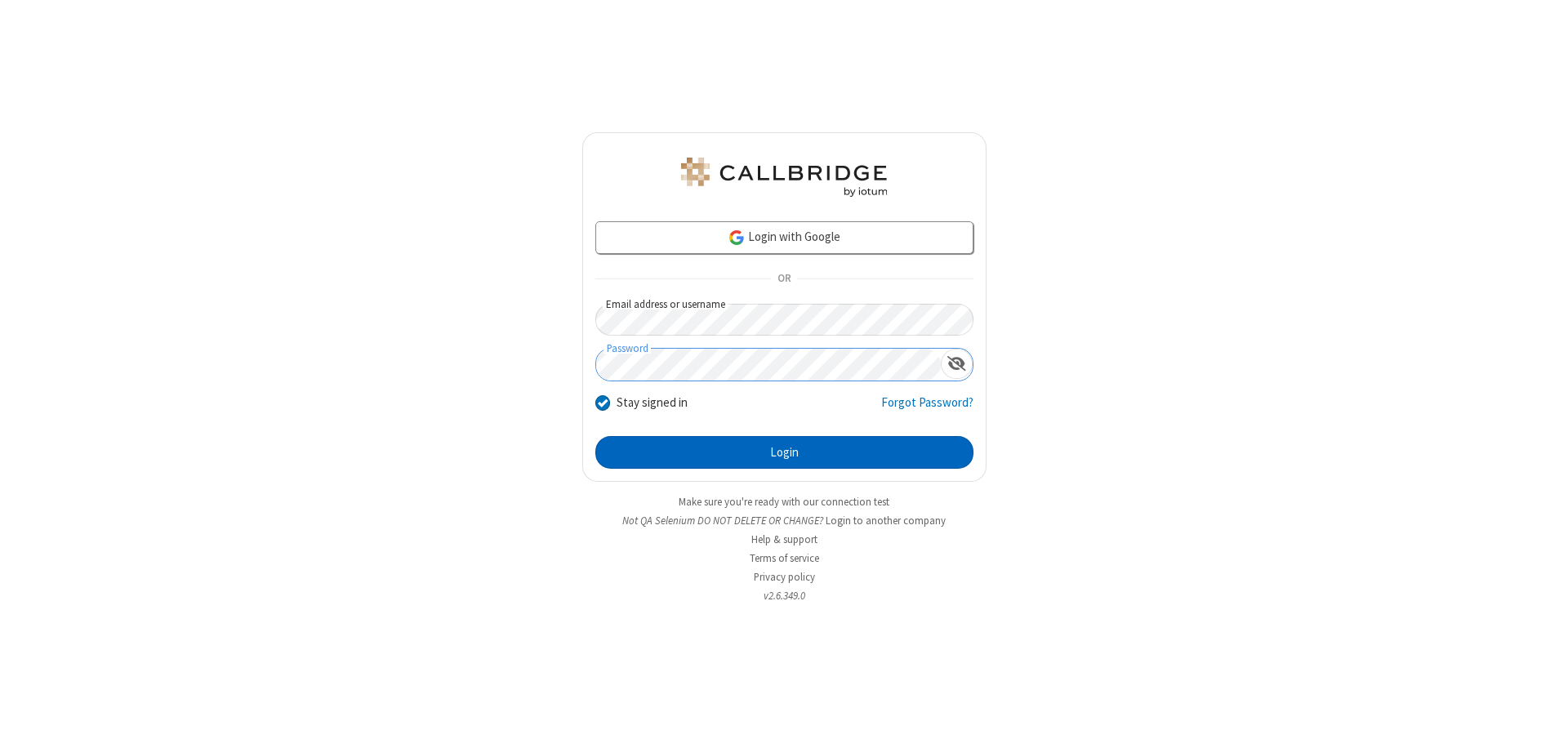
click at [784, 452] on button "Login" at bounding box center [784, 452] width 378 height 33
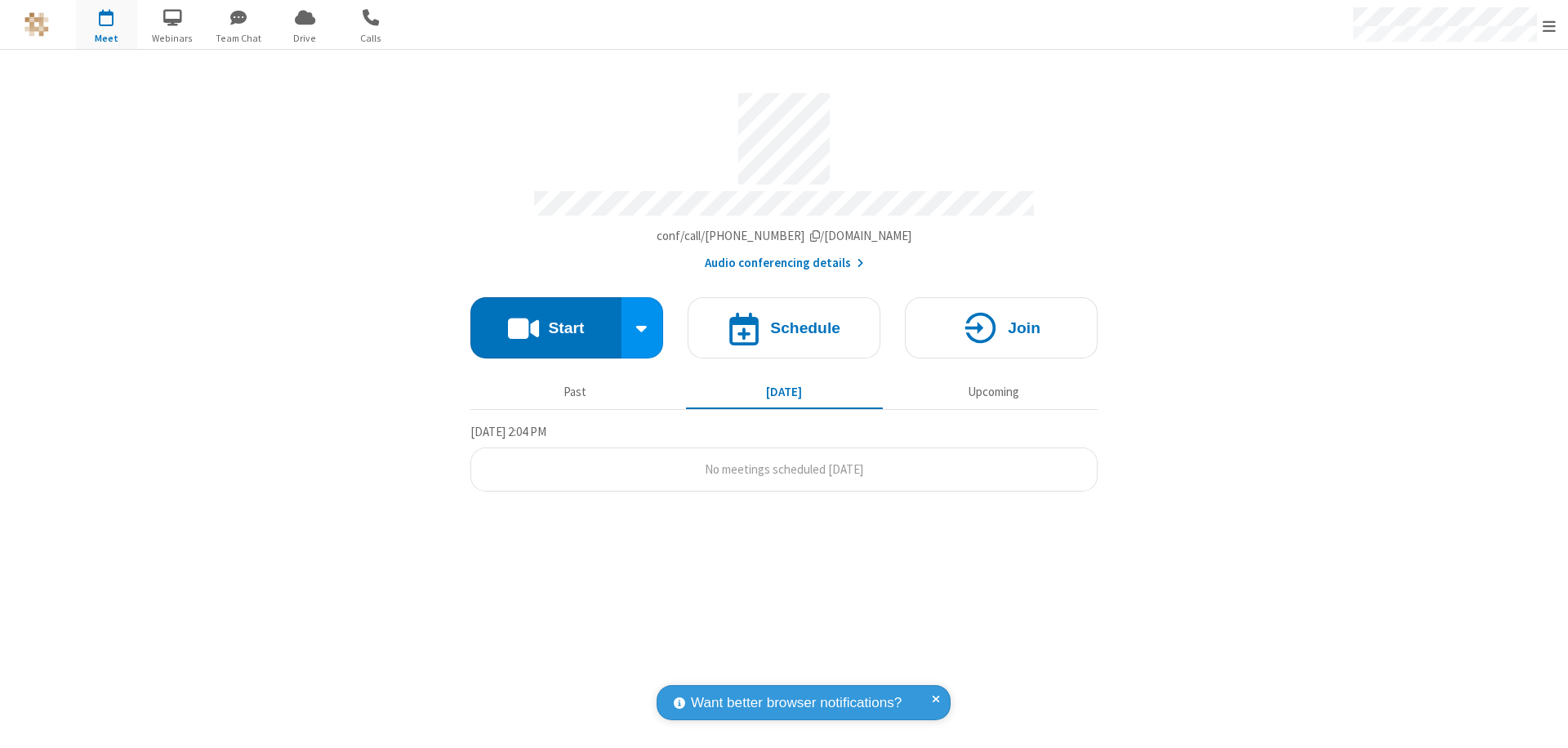
click at [1550, 25] on span "Open menu" at bounding box center [1549, 26] width 13 height 16
click at [1454, 109] on div "Settings" at bounding box center [1454, 109] width 228 height 45
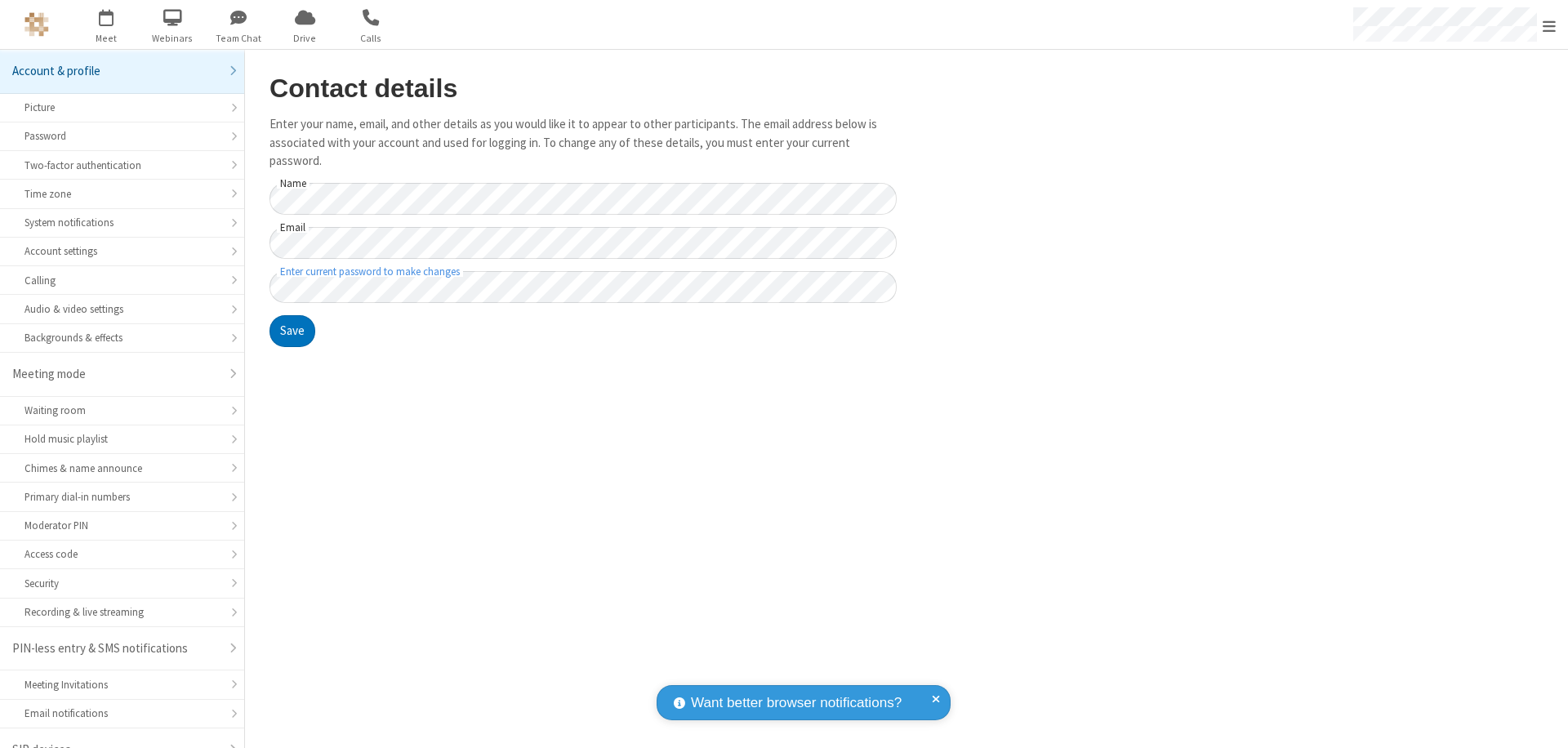
scroll to position [23, 0]
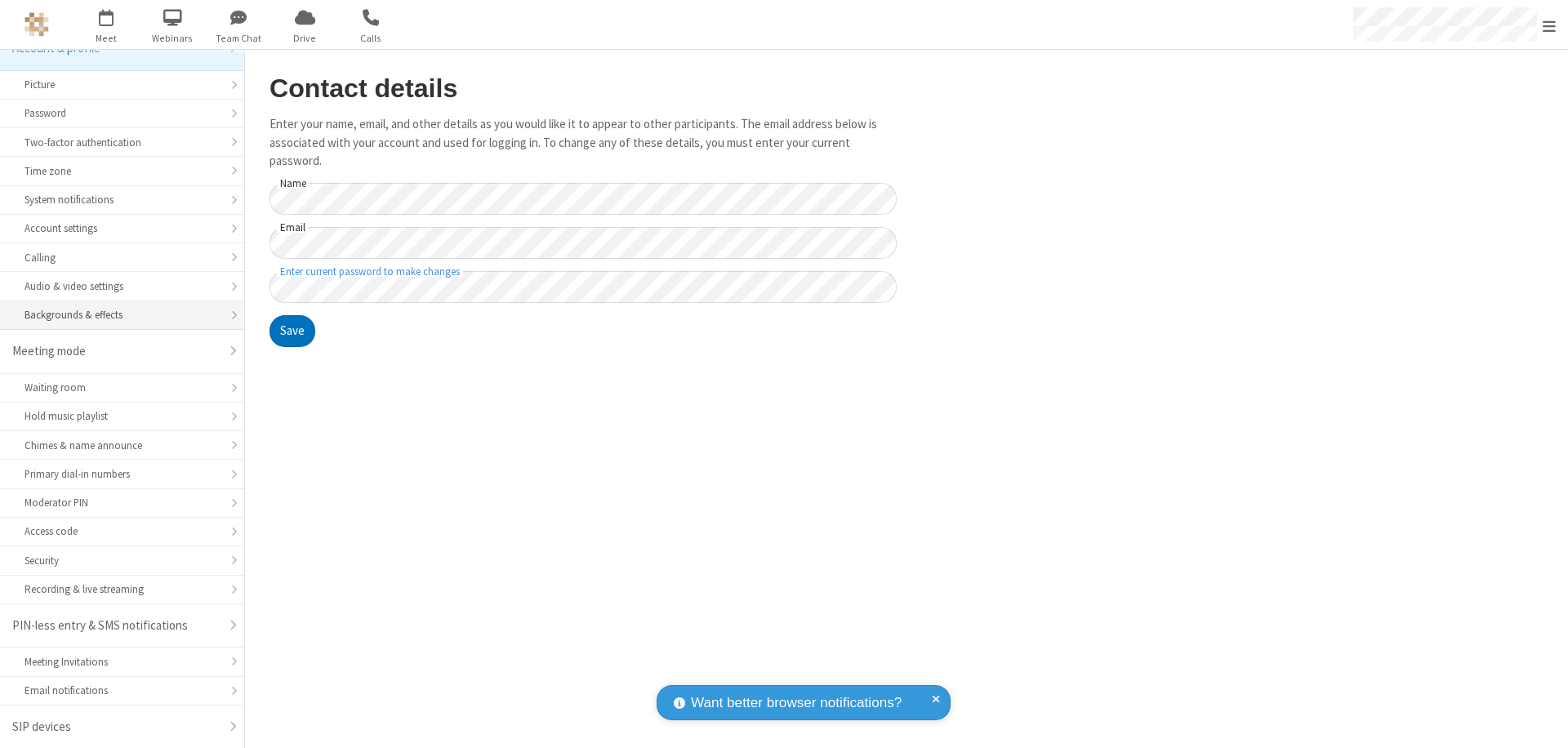
click at [116, 315] on div "Backgrounds & effects" at bounding box center [121, 315] width 195 height 16
